Goal: Task Accomplishment & Management: Manage account settings

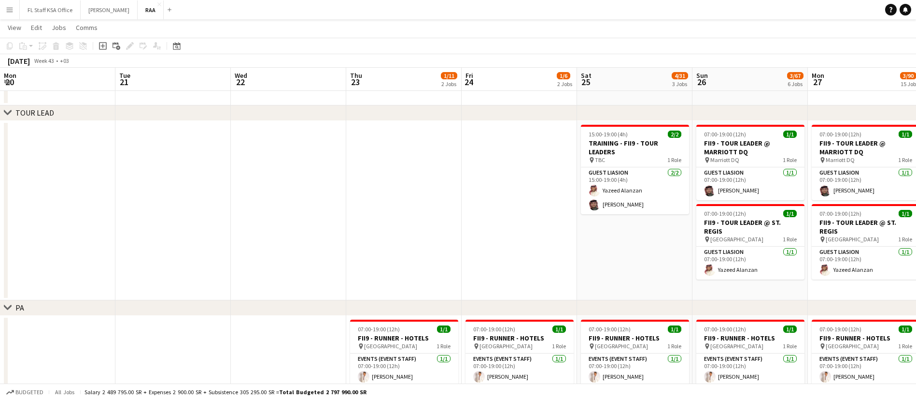
scroll to position [0, 309]
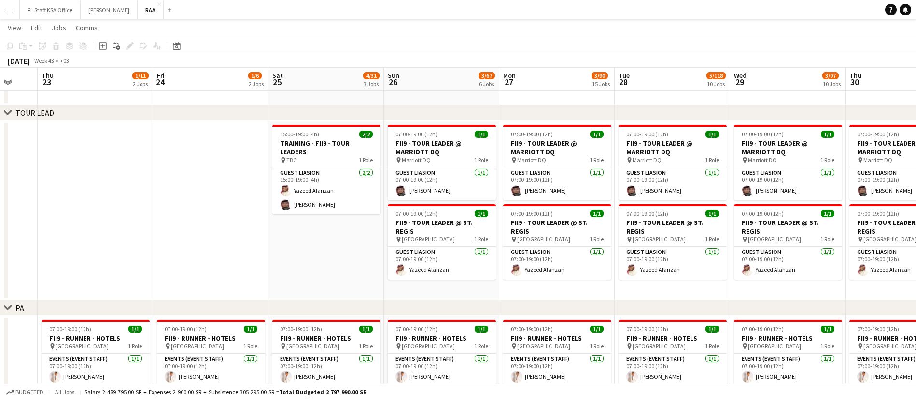
drag, startPoint x: 6, startPoint y: 0, endPoint x: 8, endPoint y: 15, distance: 15.1
click at [8, 15] on button "Menu" at bounding box center [9, 9] width 19 height 19
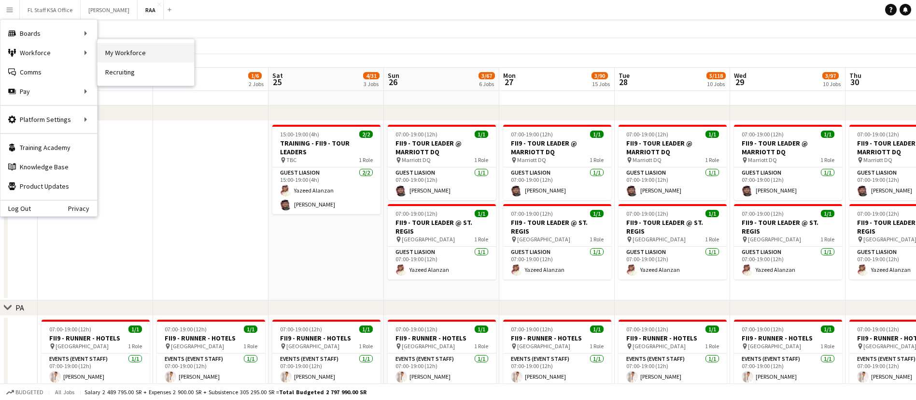
click at [123, 55] on link "My Workforce" at bounding box center [146, 52] width 97 height 19
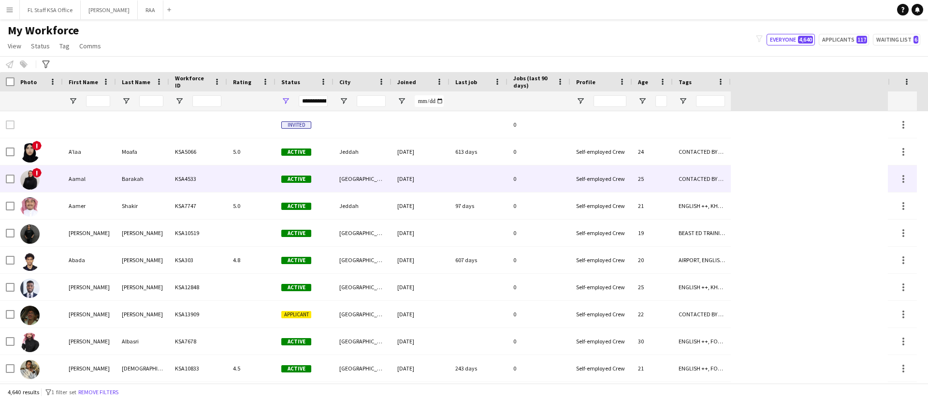
drag, startPoint x: 827, startPoint y: 172, endPoint x: 587, endPoint y: 178, distance: 239.7
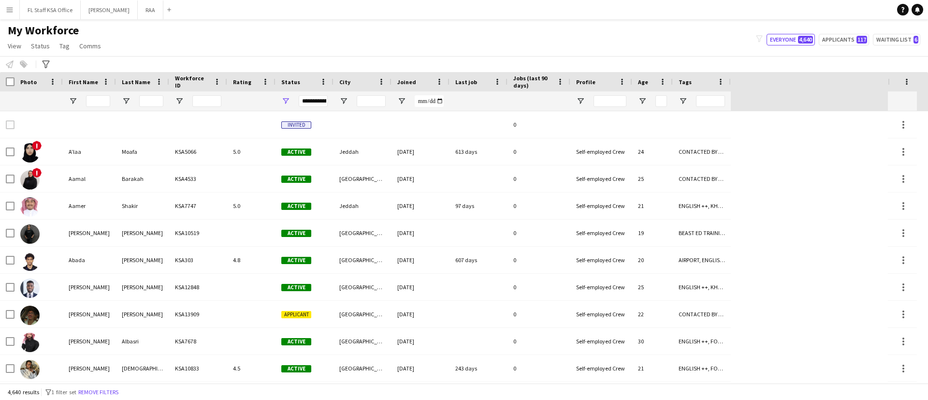
click at [752, 88] on div "Workforce Details Photo First Name" at bounding box center [443, 91] width 887 height 39
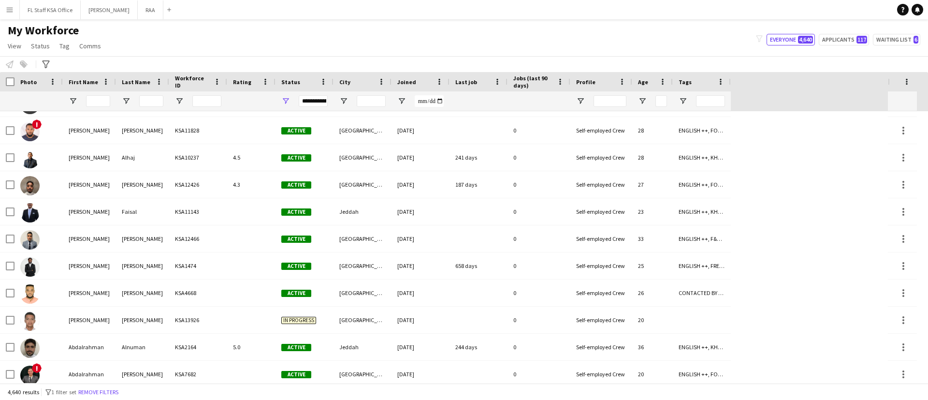
scroll to position [507, 0]
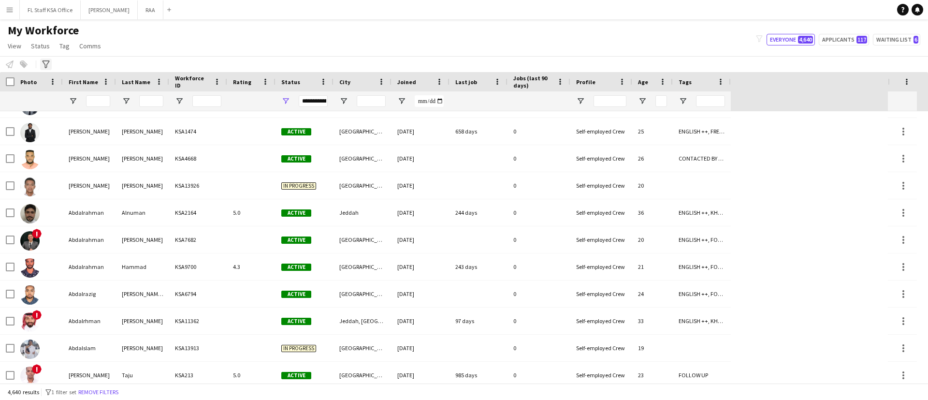
click at [45, 66] on icon at bounding box center [45, 64] width 7 height 8
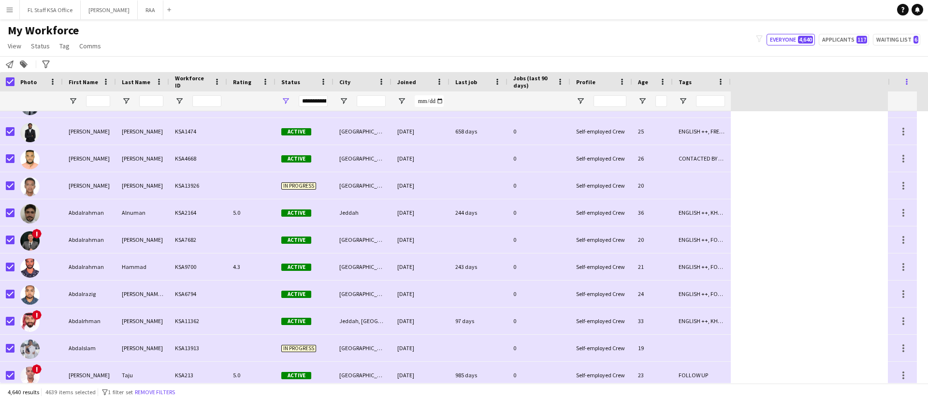
click at [902, 80] on span at bounding box center [906, 81] width 9 height 9
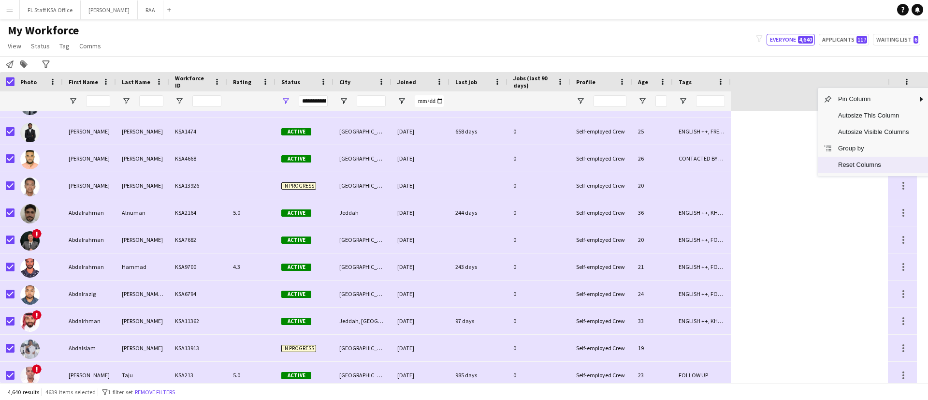
click at [871, 162] on span "Reset Columns" at bounding box center [873, 165] width 82 height 16
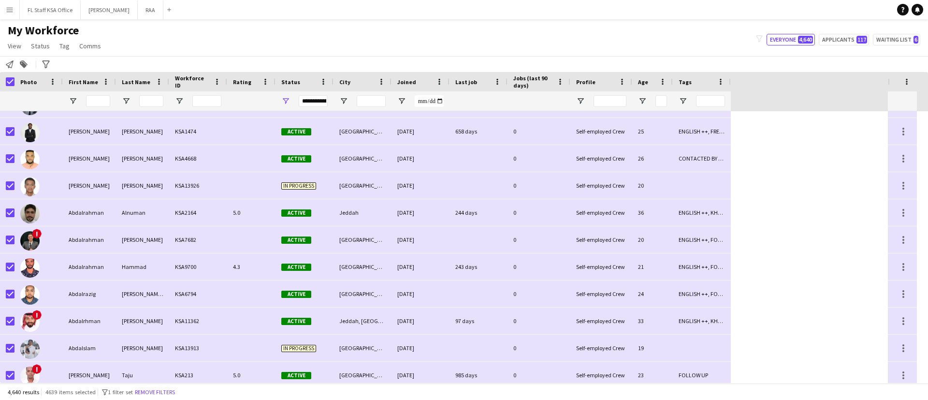
drag, startPoint x: 233, startPoint y: 56, endPoint x: 229, endPoint y: 53, distance: 5.6
click at [232, 55] on app-workforce-header "My Workforce View Views Default view Basic Export View TAGS Test New view Updat…" at bounding box center [464, 47] width 928 height 49
click at [5, 83] on div at bounding box center [7, 81] width 14 height 19
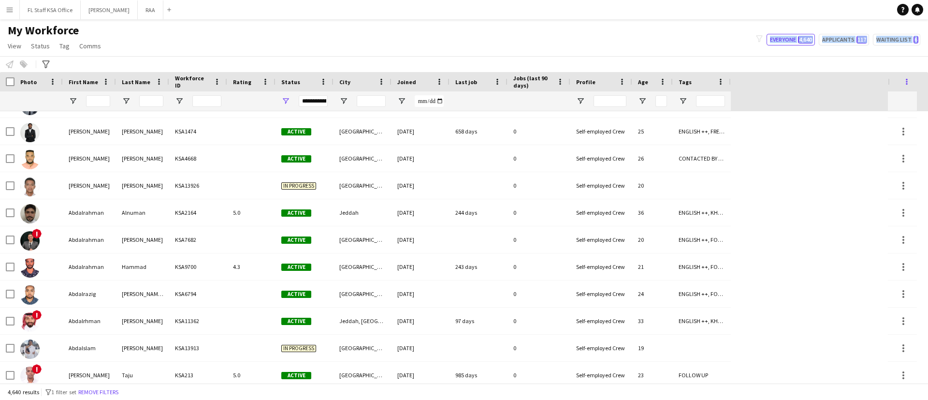
click at [905, 80] on span at bounding box center [906, 81] width 9 height 9
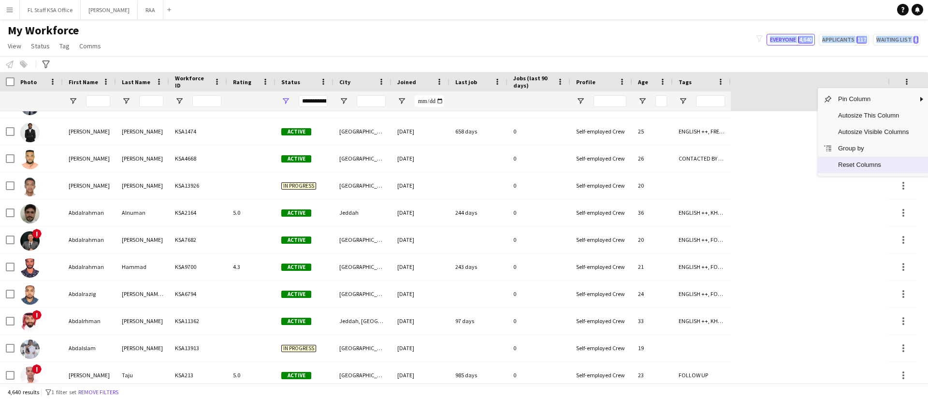
click at [879, 166] on span "Reset Columns" at bounding box center [873, 165] width 82 height 16
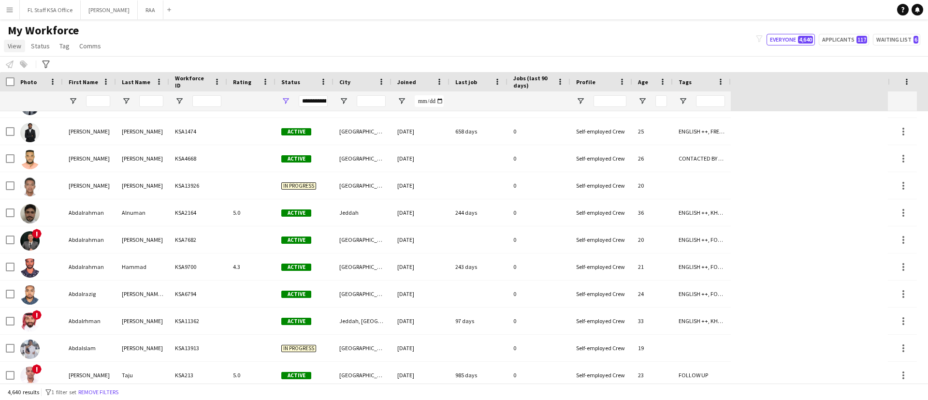
click at [11, 46] on span "View" at bounding box center [15, 46] width 14 height 9
click at [59, 92] on link "Customise view" at bounding box center [38, 95] width 68 height 20
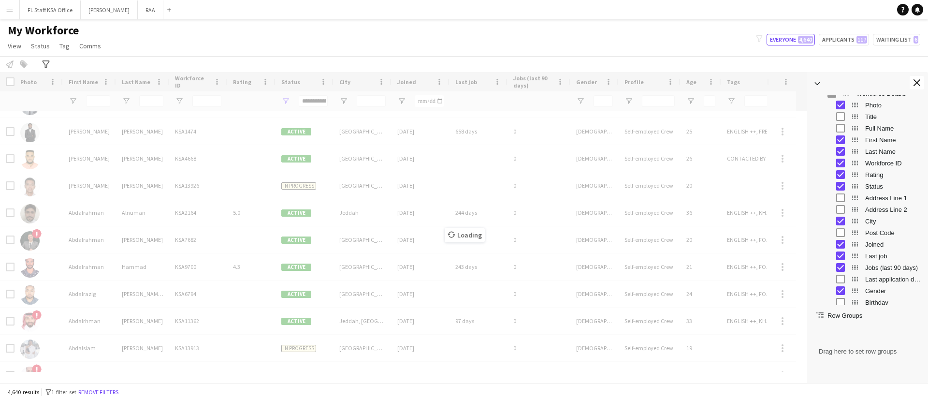
scroll to position [0, 0]
click at [847, 104] on span "Workforce Details Column Group" at bounding box center [846, 104] width 9 height 9
click at [816, 104] on span "Workforce Details Column Group" at bounding box center [817, 104] width 9 height 9
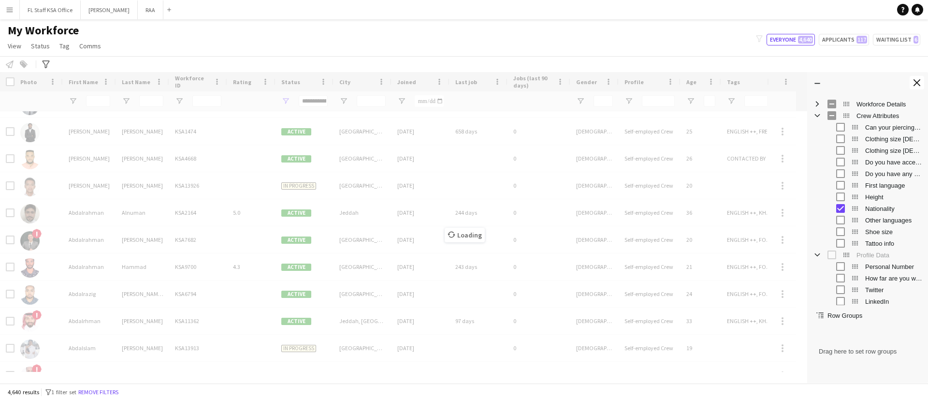
click at [817, 114] on span "Crew Attributes Column Group" at bounding box center [817, 115] width 9 height 9
drag, startPoint x: 899, startPoint y: 320, endPoint x: 831, endPoint y: 321, distance: 67.2
click at [831, 321] on div "Drag here to set row groups" at bounding box center [867, 350] width 121 height 63
click at [815, 130] on span "Profile Data Column Group" at bounding box center [817, 127] width 9 height 9
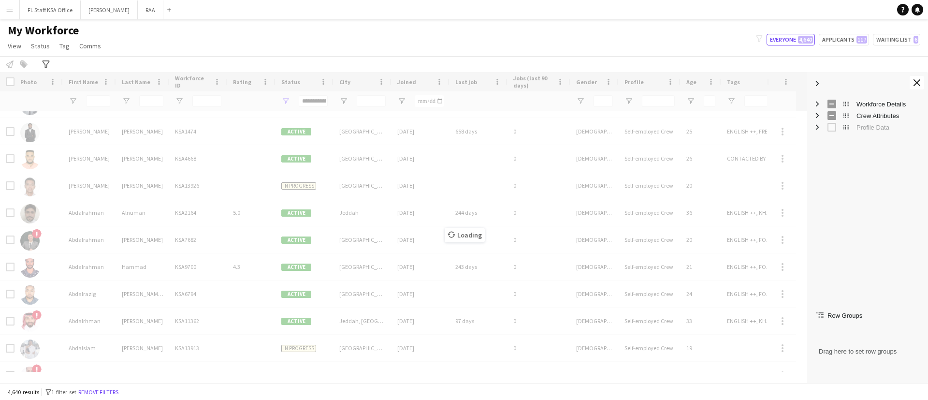
click at [815, 130] on span "Profile Data Column Group" at bounding box center [817, 127] width 9 height 9
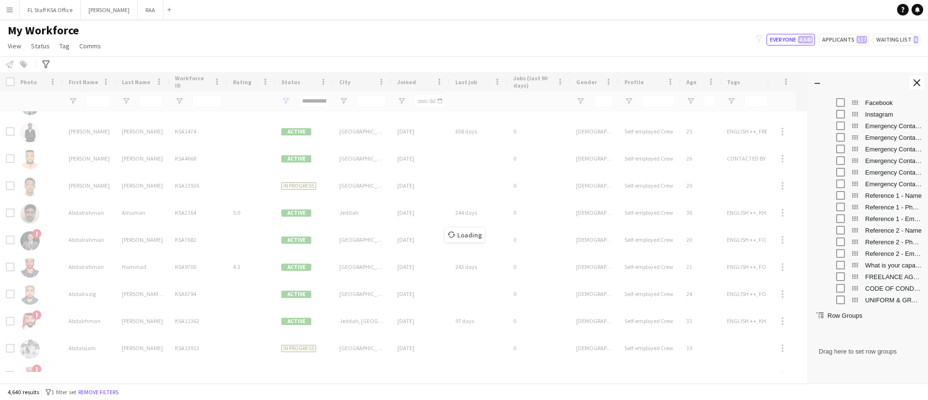
scroll to position [86, 0]
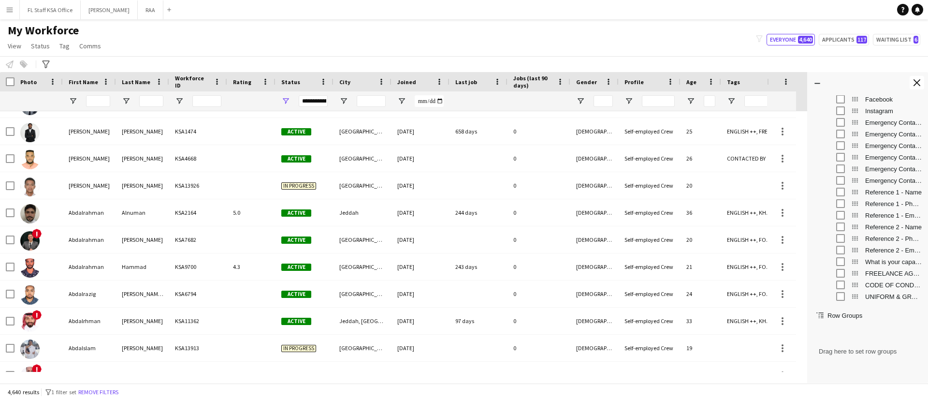
click at [487, 36] on div "My Workforce View Views Default view Basic Export View TAGS Test New view Updat…" at bounding box center [464, 39] width 928 height 33
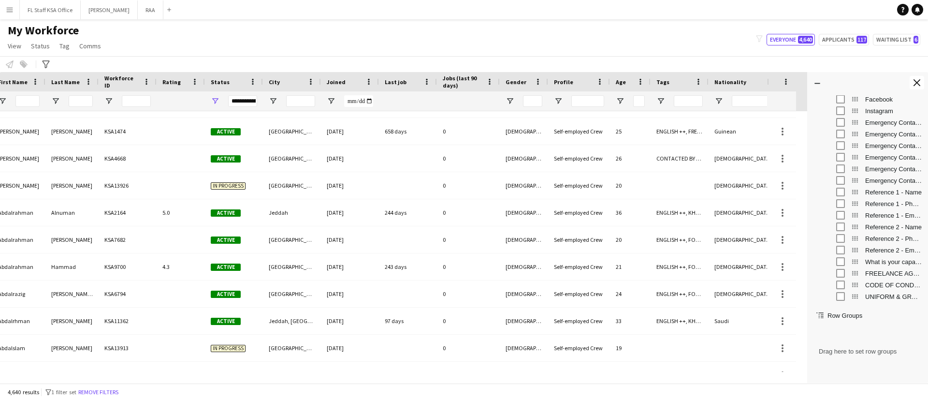
scroll to position [0, 0]
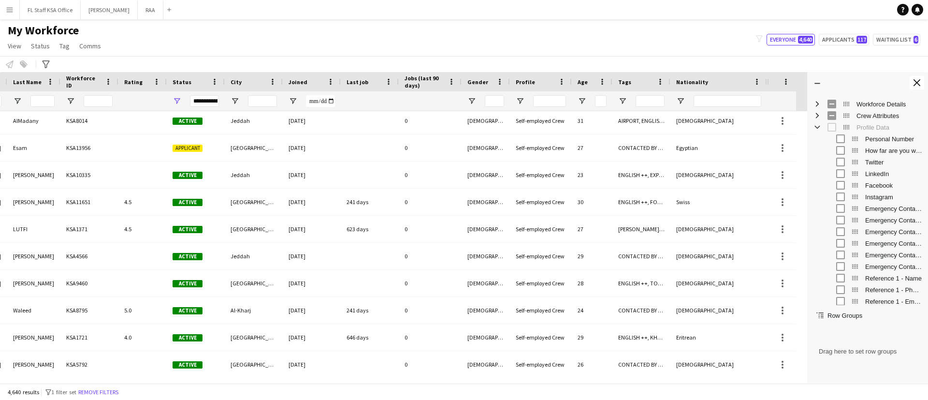
click at [816, 126] on span "Profile Data Column Group" at bounding box center [817, 127] width 9 height 9
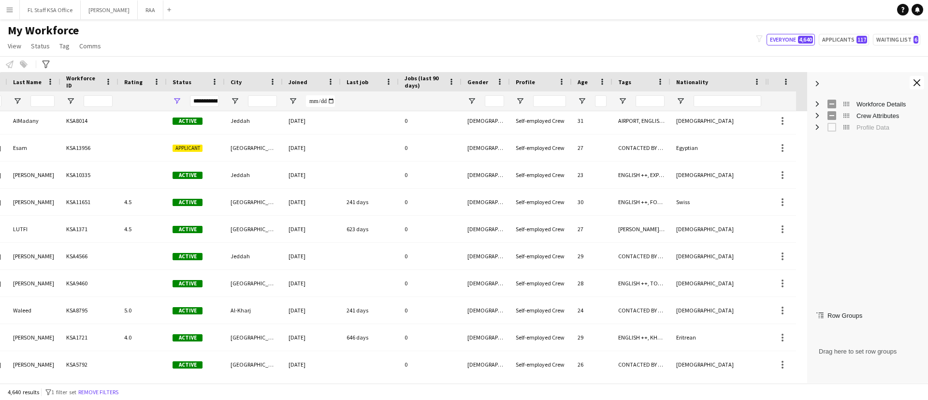
click at [817, 104] on span "Workforce Details Column Group" at bounding box center [817, 104] width 9 height 9
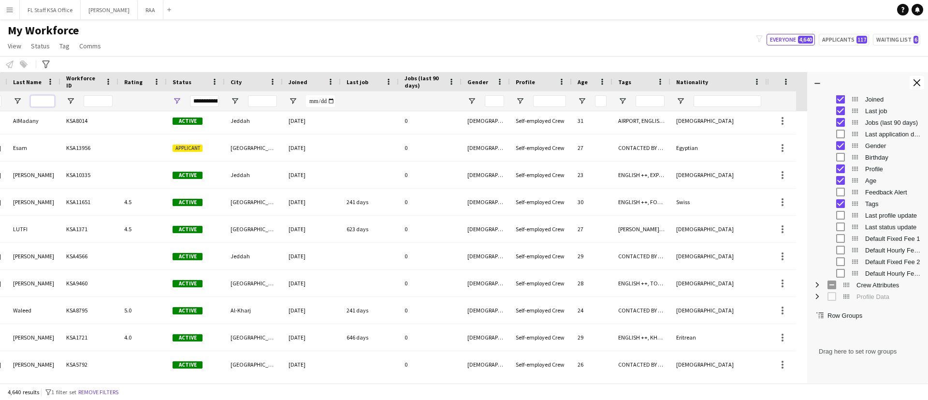
click at [49, 104] on input "Last Name Filter Input" at bounding box center [42, 101] width 24 height 12
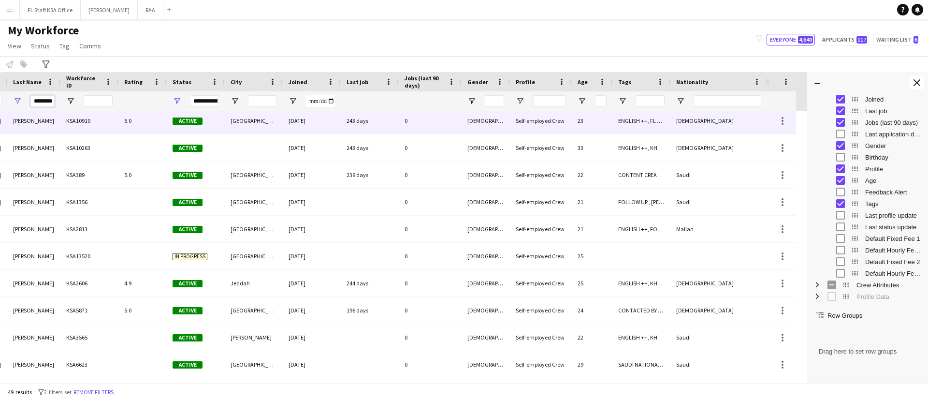
type input "********"
click at [62, 126] on div "KSA10910" at bounding box center [89, 120] width 58 height 27
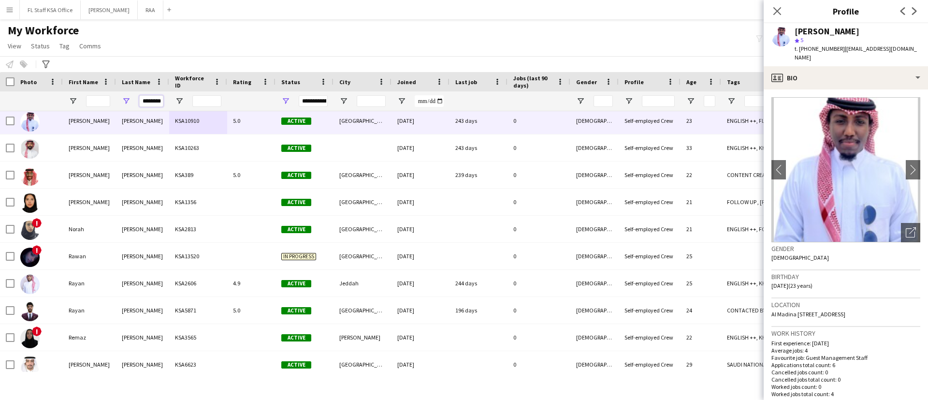
click at [149, 98] on input "********" at bounding box center [151, 101] width 24 height 12
click at [147, 95] on input "********" at bounding box center [151, 101] width 24 height 12
click at [150, 100] on input "********" at bounding box center [151, 101] width 24 height 12
click at [150, 98] on input "********" at bounding box center [151, 101] width 24 height 12
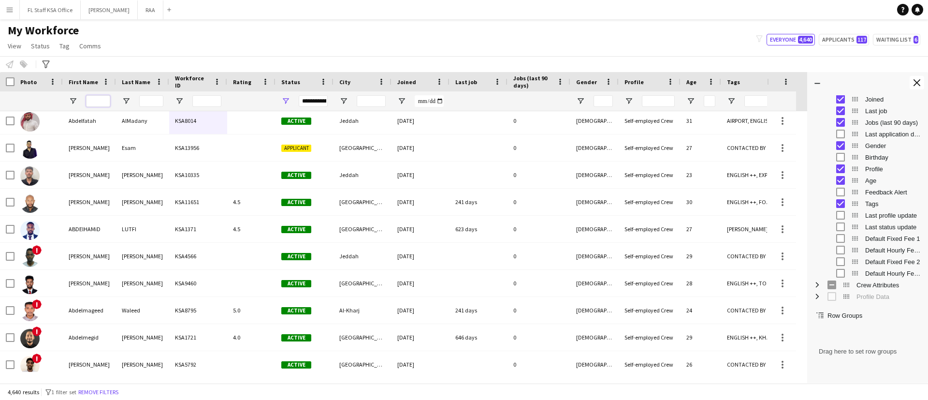
click at [97, 101] on input "First Name Filter Input" at bounding box center [98, 101] width 24 height 12
paste input "********"
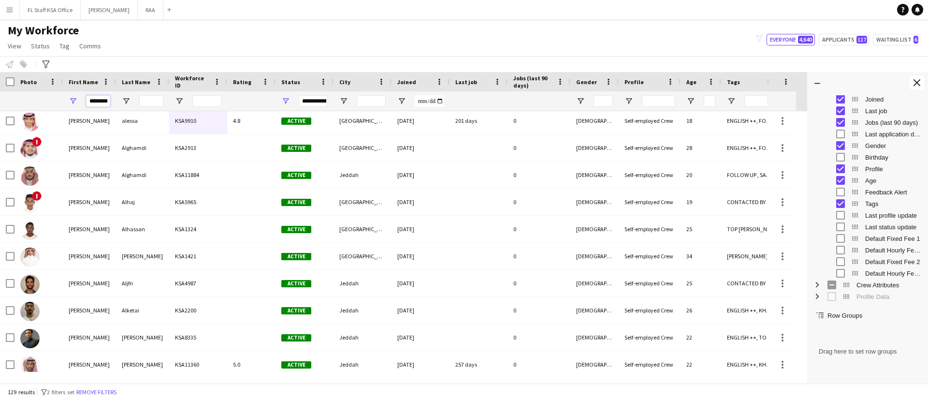
type input "********"
